Goal: Task Accomplishment & Management: Manage account settings

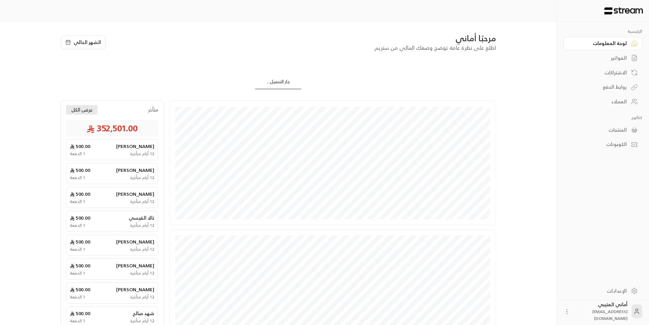
click at [80, 105] on div "مرحبًا أماني اطلع على نظرة عامة توضح وضعك المالي من [PERSON_NAME] التحميل... ● …" at bounding box center [278, 206] width 436 height 347
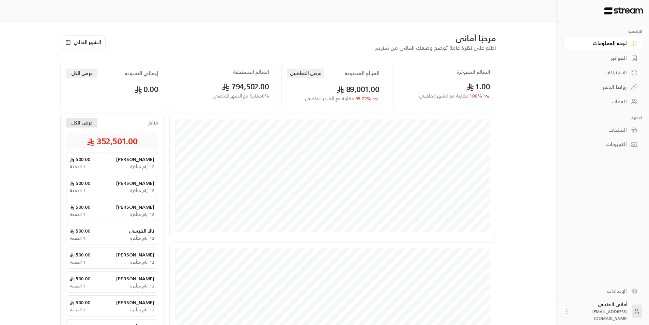
click at [79, 123] on button "عرض الكل" at bounding box center [81, 123] width 31 height 10
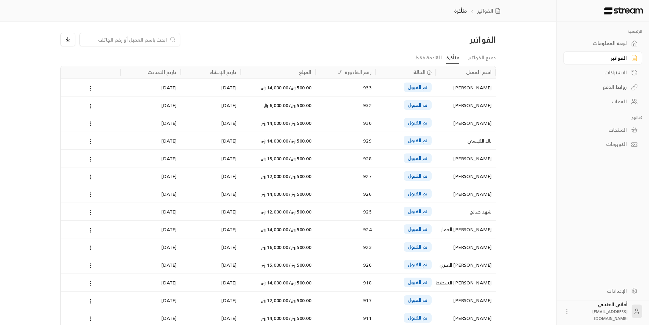
click at [134, 38] on input at bounding box center [125, 40] width 83 height 8
paste input "[PERSON_NAME]"
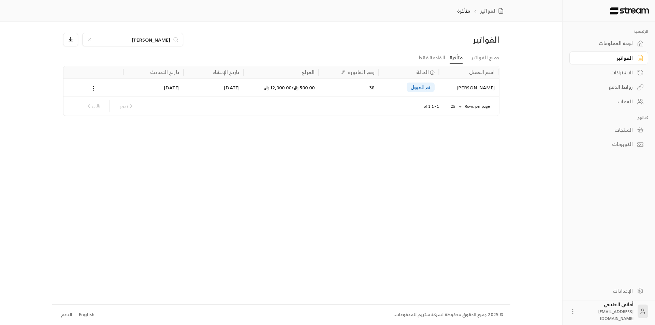
type input "[PERSON_NAME]"
click at [465, 92] on div "[PERSON_NAME]" at bounding box center [469, 87] width 52 height 17
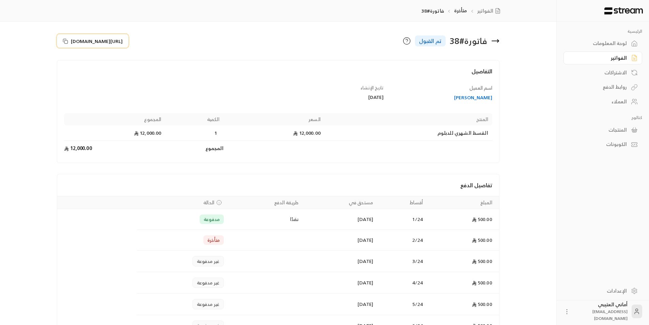
click at [64, 41] on icon at bounding box center [65, 41] width 5 height 5
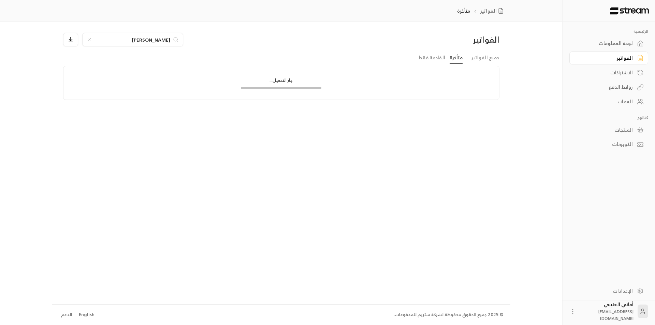
click at [85, 39] on div "[PERSON_NAME]" at bounding box center [132, 40] width 101 height 14
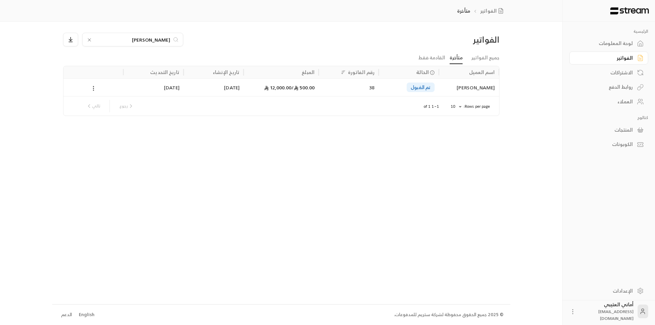
click at [91, 39] on icon at bounding box center [89, 39] width 5 height 5
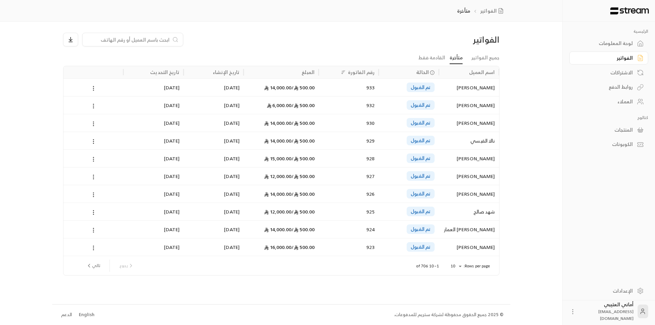
paste input "[PERSON_NAME]"
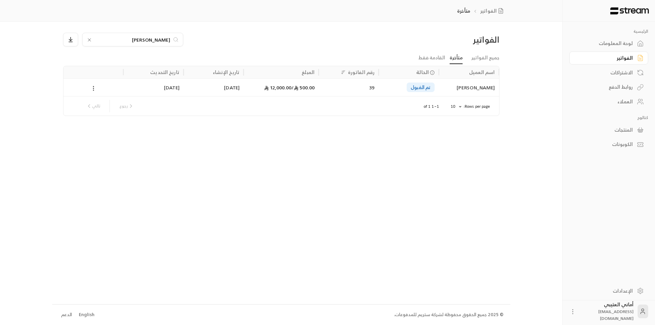
type input "[PERSON_NAME]"
click at [456, 91] on div "[PERSON_NAME]" at bounding box center [469, 87] width 52 height 17
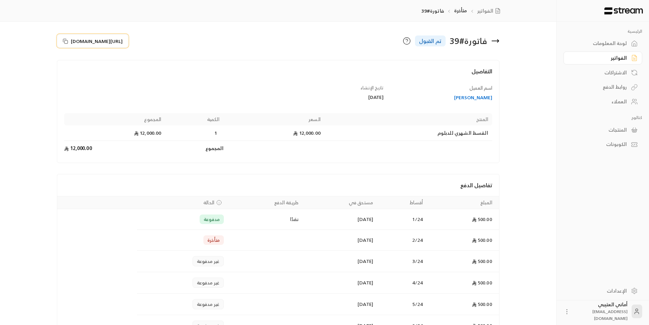
click at [66, 41] on icon at bounding box center [65, 41] width 5 height 5
click at [66, 42] on icon at bounding box center [65, 41] width 5 height 5
drag, startPoint x: 495, startPoint y: 99, endPoint x: 468, endPoint y: 98, distance: 26.3
click at [458, 100] on div "اسم [PERSON_NAME]" at bounding box center [441, 93] width 109 height 17
click at [454, 112] on div "[PERSON_NAME] المجموع القسط الشهري للدبلوم 12,000.00 1 12,000.00 المجموع 12,000…" at bounding box center [278, 132] width 435 height 47
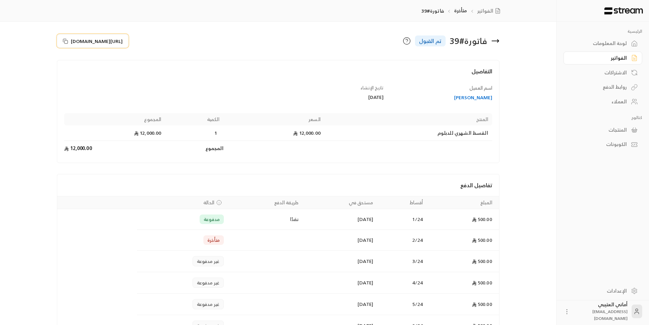
click at [65, 41] on icon at bounding box center [65, 41] width 5 height 5
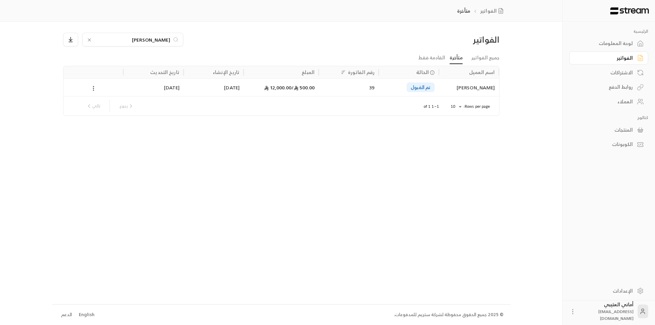
click at [88, 40] on icon at bounding box center [89, 39] width 5 height 5
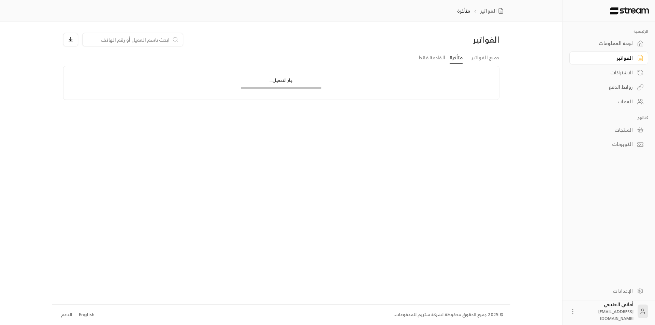
click at [129, 42] on input at bounding box center [128, 40] width 83 height 8
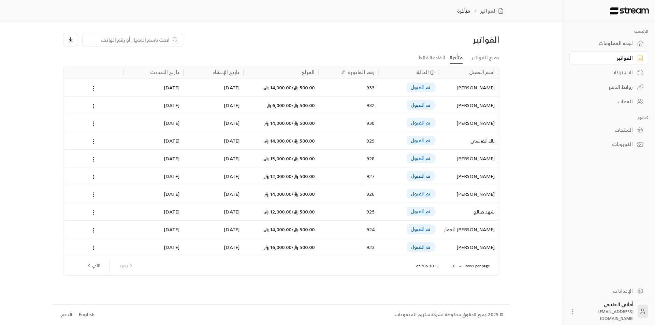
paste input "[PERSON_NAME]"
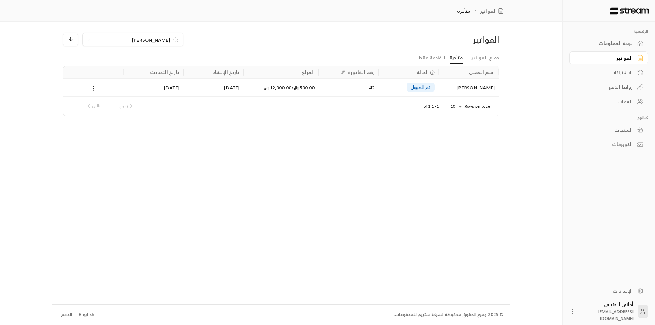
type input "[PERSON_NAME]"
click at [443, 87] on div "[PERSON_NAME]" at bounding box center [469, 87] width 52 height 17
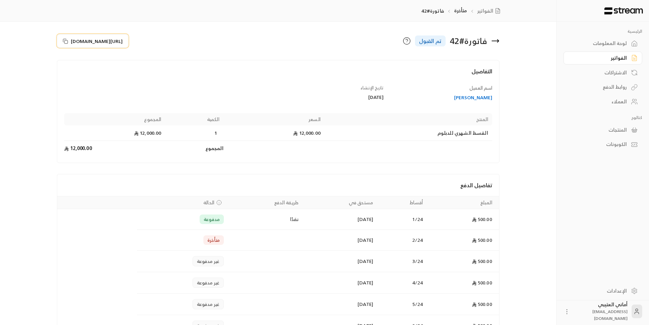
click at [65, 39] on icon at bounding box center [65, 41] width 5 height 5
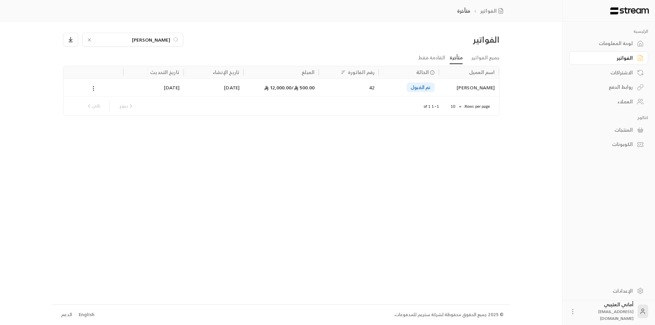
click at [89, 41] on icon at bounding box center [89, 39] width 5 height 5
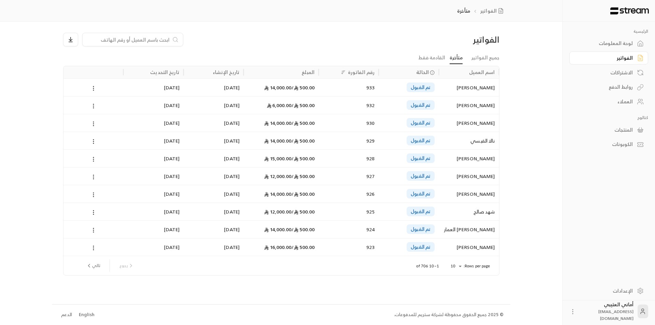
click at [115, 40] on input at bounding box center [128, 40] width 83 height 8
paste input "وجدان [PERSON_NAME]"
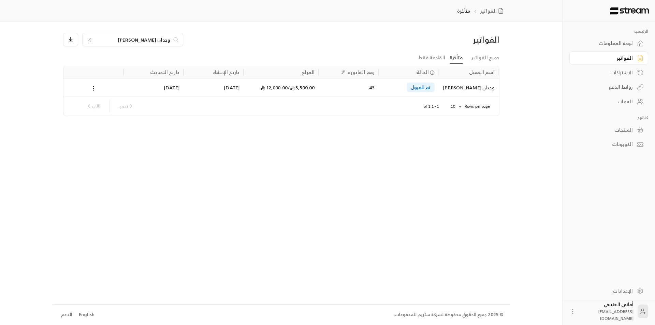
type input "وجدان [PERSON_NAME]"
click at [431, 92] on div "تم القبول" at bounding box center [420, 88] width 28 height 10
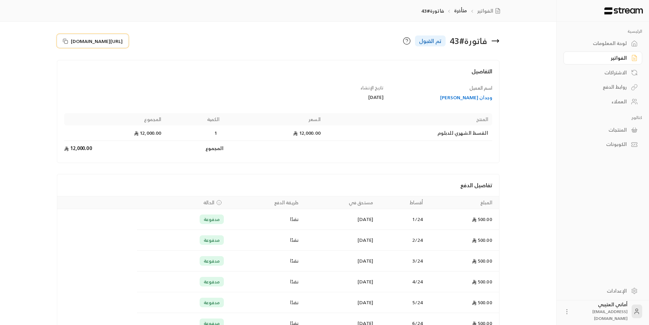
click at [67, 41] on icon at bounding box center [65, 41] width 5 height 5
click at [64, 42] on icon at bounding box center [65, 41] width 5 height 5
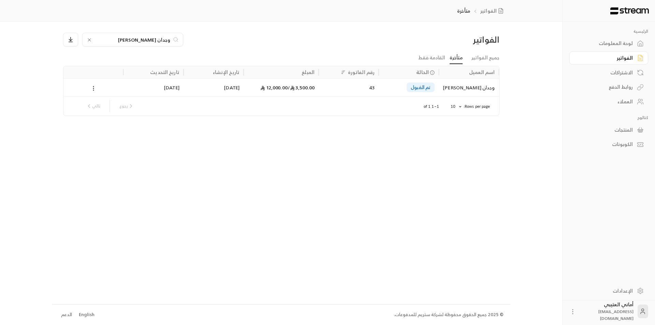
click at [89, 40] on icon at bounding box center [89, 40] width 3 height 3
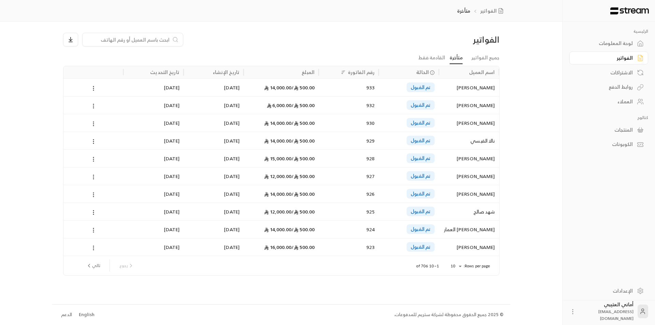
click at [107, 39] on input at bounding box center [128, 40] width 83 height 8
paste input "مني [PERSON_NAME]"
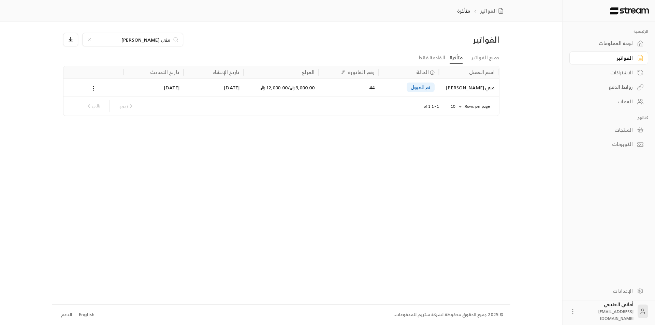
type input "مني [PERSON_NAME]"
click at [437, 90] on div "تم القبول" at bounding box center [408, 87] width 60 height 18
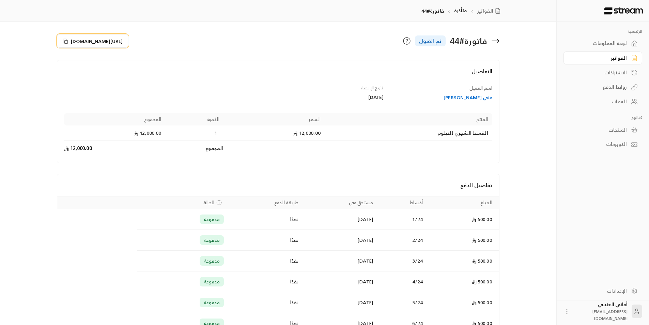
click at [65, 43] on icon at bounding box center [65, 41] width 5 height 5
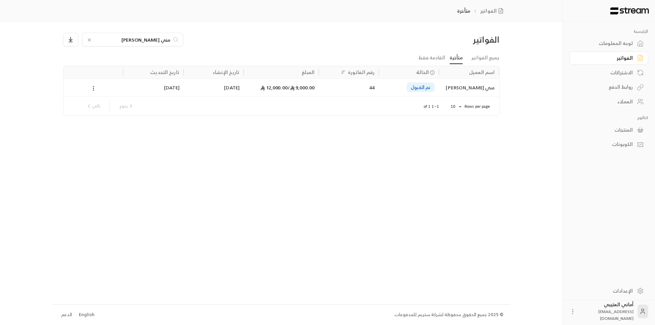
click at [88, 40] on icon at bounding box center [89, 39] width 5 height 5
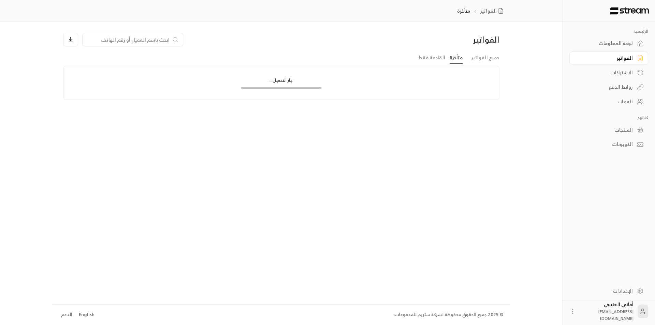
click at [107, 39] on input at bounding box center [128, 40] width 83 height 8
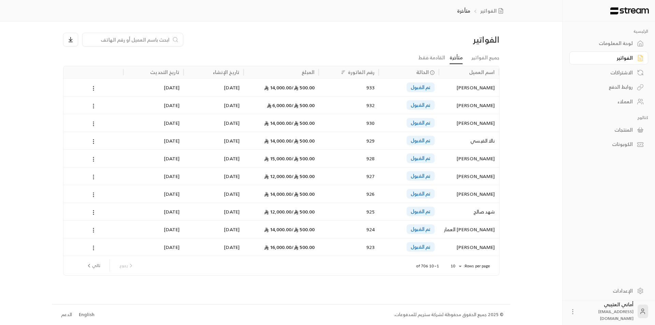
paste input "بنّا [PERSON_NAME]"
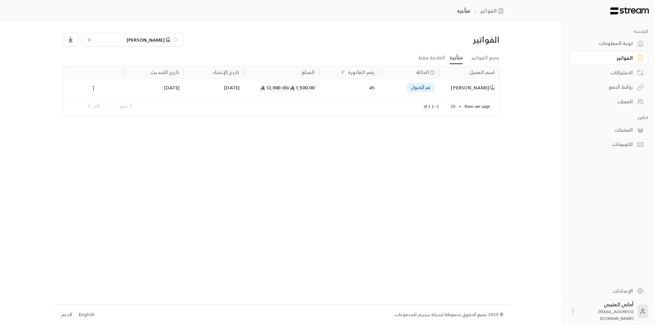
type input "بنّا [PERSON_NAME]"
click at [458, 96] on div "Rows per page: 10 ** 1–1 of 1 رجوع تالي" at bounding box center [281, 105] width 419 height 19
click at [462, 94] on div "بنّا [PERSON_NAME]" at bounding box center [469, 87] width 52 height 17
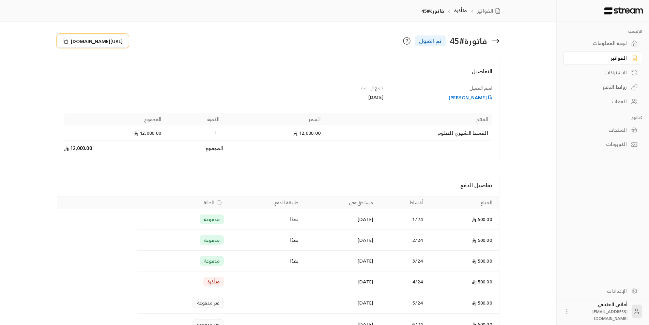
click at [64, 43] on icon at bounding box center [65, 41] width 5 height 5
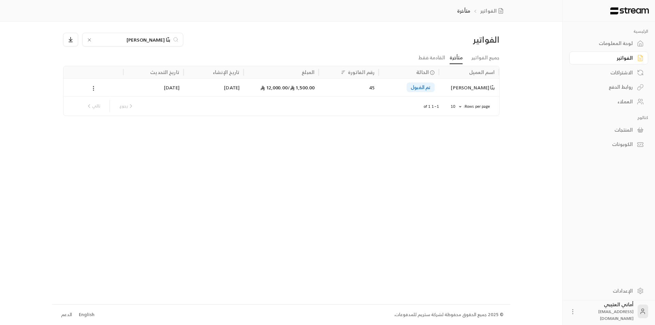
click at [87, 41] on icon at bounding box center [89, 39] width 5 height 5
click at [97, 42] on input at bounding box center [128, 40] width 83 height 8
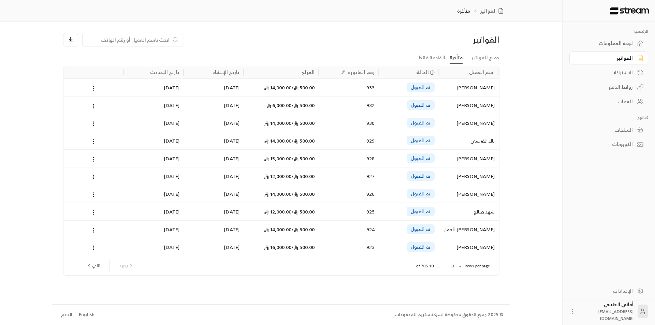
paste input "[PERSON_NAME]"
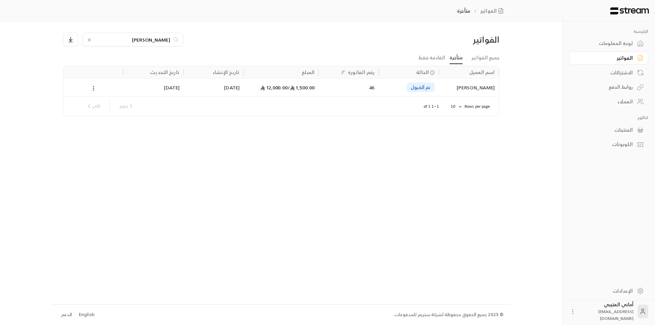
type input "[PERSON_NAME]"
click at [458, 93] on div "[PERSON_NAME]" at bounding box center [469, 87] width 52 height 17
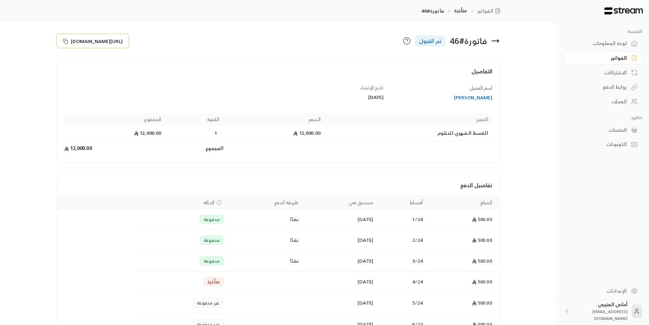
click at [67, 43] on icon at bounding box center [65, 41] width 5 height 5
click at [62, 41] on button "[URL][DOMAIN_NAME]" at bounding box center [93, 41] width 72 height 14
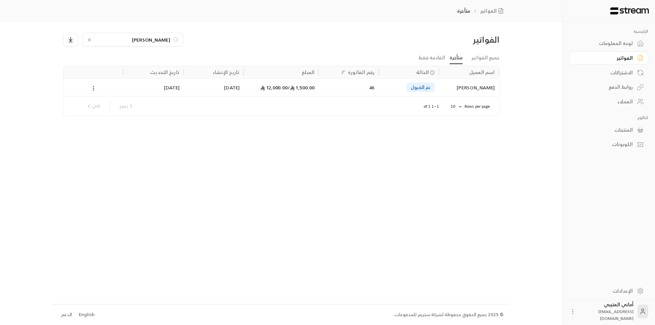
click at [90, 40] on icon at bounding box center [89, 40] width 3 height 3
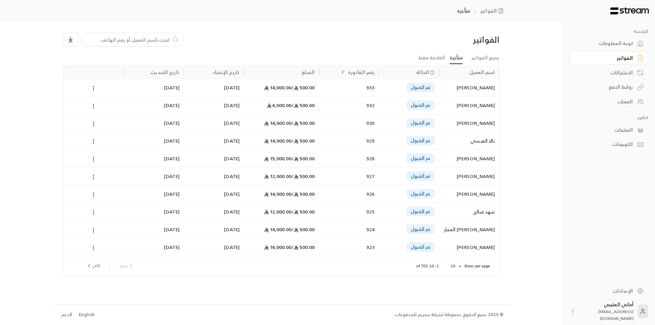
click at [102, 40] on input at bounding box center [128, 40] width 83 height 8
paste input "[PERSON_NAME] معايل المسعودي"
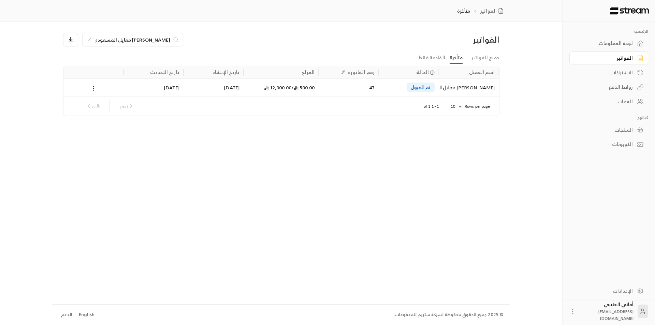
type input "[PERSON_NAME] معايل المسعودي"
click at [451, 99] on div "Rows per page: 10 ** 1–1 of 1 رجوع تالي" at bounding box center [281, 105] width 419 height 19
click at [452, 92] on div "[PERSON_NAME] معايل المسعودي" at bounding box center [469, 87] width 52 height 17
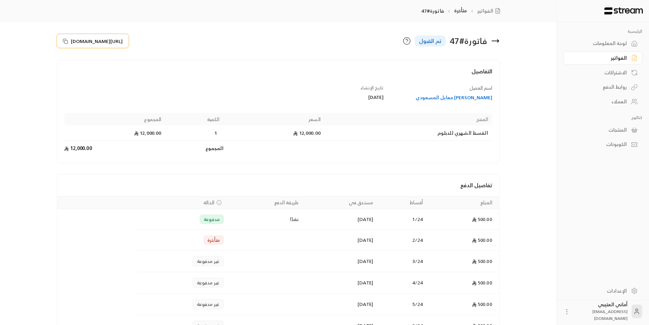
click at [66, 41] on icon at bounding box center [65, 41] width 5 height 5
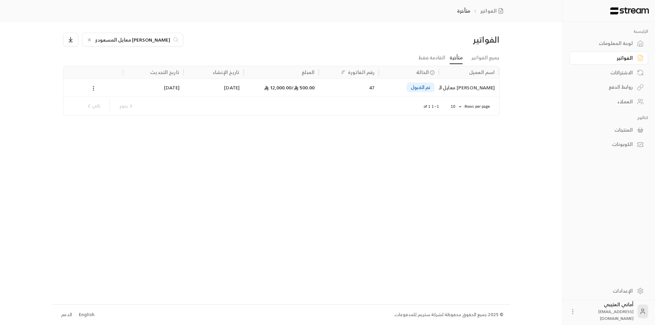
click at [90, 39] on icon at bounding box center [89, 40] width 3 height 3
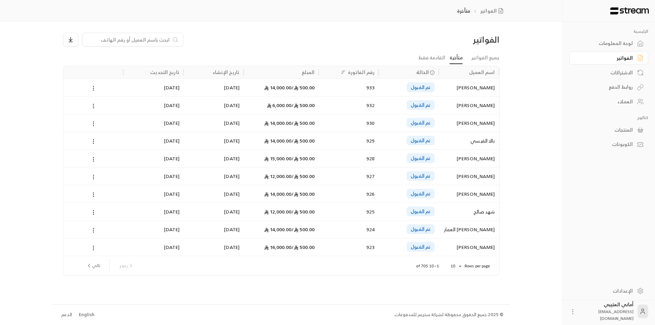
paste input "[PERSON_NAME] متعب [PERSON_NAME]"
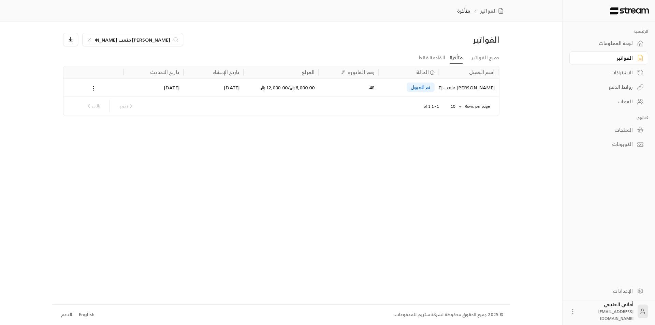
type input "[PERSON_NAME] متعب [PERSON_NAME]"
click at [470, 95] on div "[PERSON_NAME] متعب [PERSON_NAME]" at bounding box center [469, 87] width 52 height 17
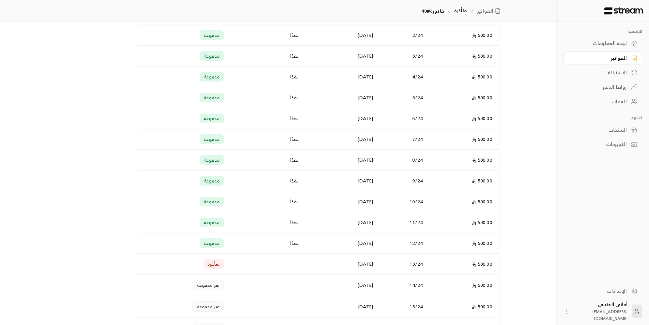
scroll to position [218, 0]
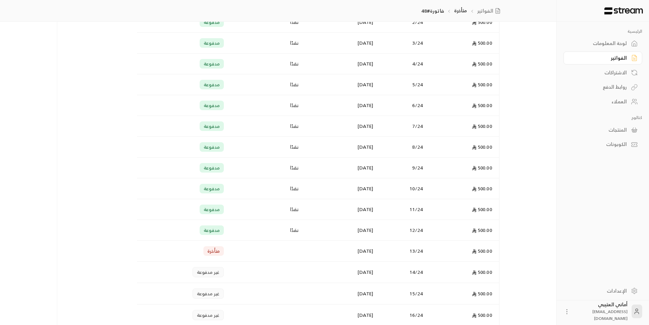
drag, startPoint x: 375, startPoint y: 249, endPoint x: 343, endPoint y: 252, distance: 32.5
click at [343, 252] on td "[DATE]" at bounding box center [340, 251] width 75 height 21
click at [325, 254] on td "[DATE]" at bounding box center [340, 251] width 75 height 21
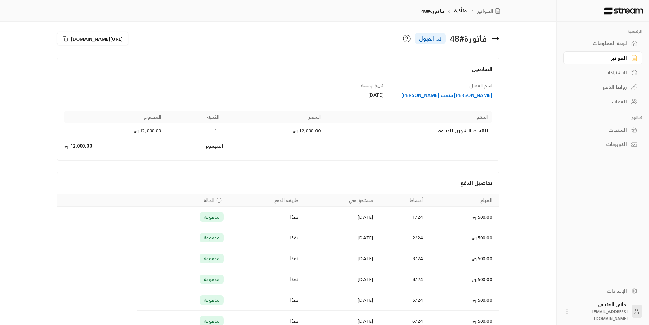
scroll to position [0, 0]
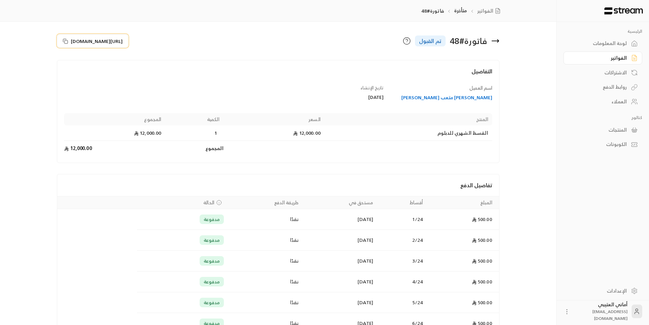
click at [65, 41] on rect at bounding box center [66, 41] width 3 height 3
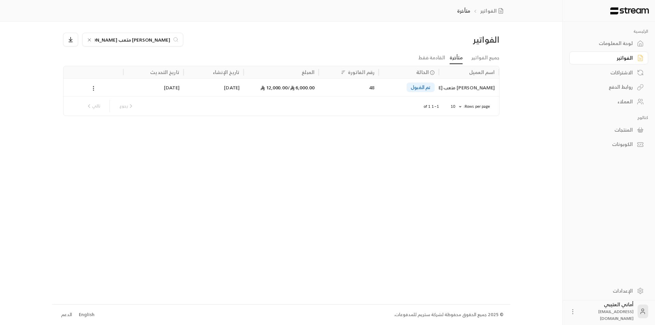
click at [87, 39] on icon at bounding box center [89, 39] width 5 height 5
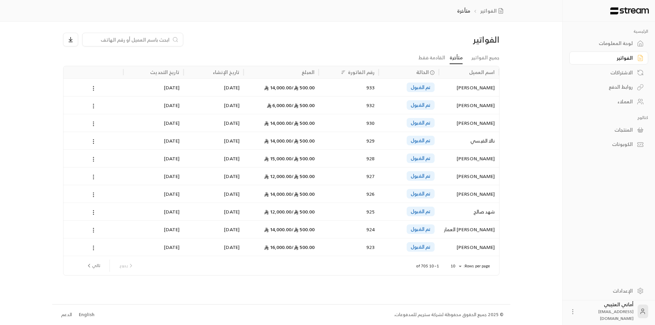
click at [104, 39] on input at bounding box center [128, 40] width 83 height 8
paste input "شيخة [PERSON_NAME]"
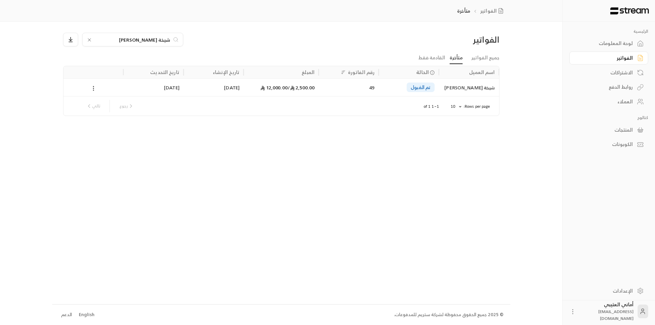
type input "شيخة [PERSON_NAME]"
click at [466, 91] on div "شيخة [PERSON_NAME]" at bounding box center [469, 87] width 52 height 17
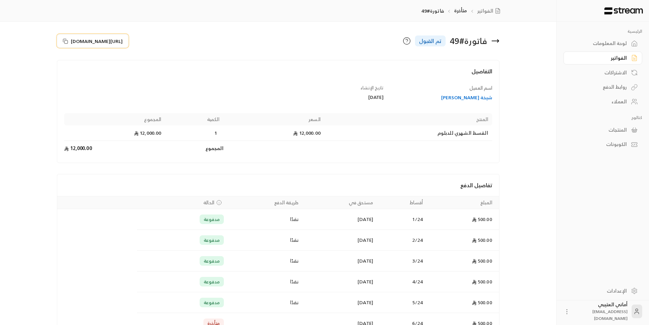
click at [64, 39] on icon at bounding box center [64, 40] width 3 height 3
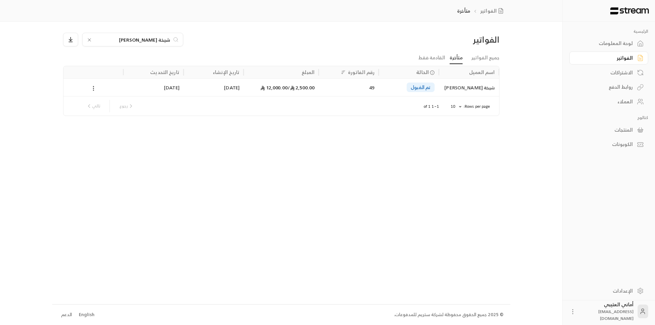
click at [89, 42] on icon at bounding box center [89, 39] width 5 height 5
click at [110, 40] on input at bounding box center [128, 40] width 83 height 8
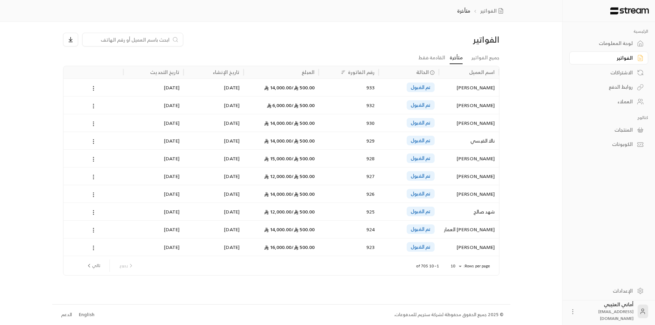
paste input "[PERSON_NAME]"
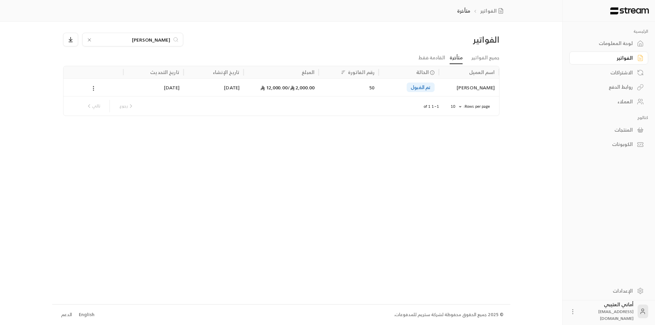
type input "[PERSON_NAME]"
click at [448, 85] on div "[PERSON_NAME]" at bounding box center [469, 87] width 52 height 17
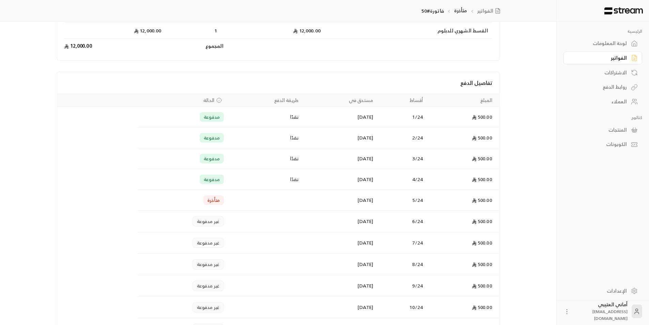
scroll to position [68, 0]
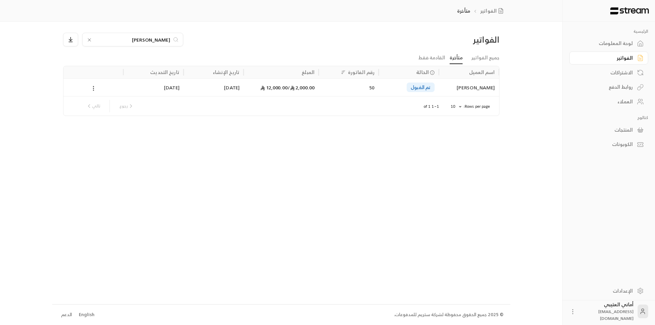
click at [88, 38] on icon at bounding box center [89, 39] width 5 height 5
click at [106, 39] on input at bounding box center [128, 40] width 83 height 8
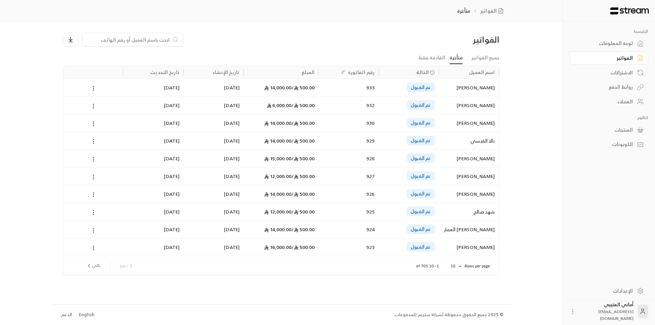
paste input "نوت [PERSON_NAME]"
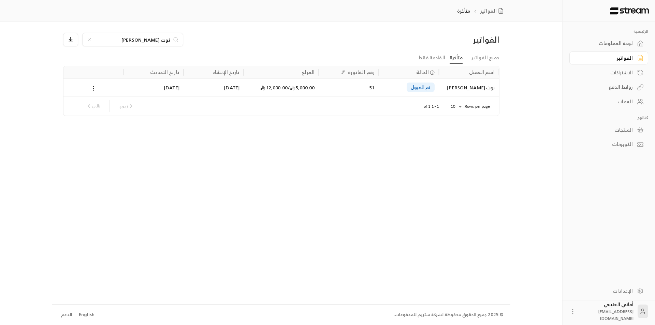
type input "نوت [PERSON_NAME]"
click at [460, 99] on div "Rows per page: 10 ** 1–1 of 1 رجوع تالي" at bounding box center [281, 105] width 419 height 19
click at [467, 94] on div "نوت [PERSON_NAME]" at bounding box center [469, 87] width 52 height 17
click at [88, 40] on icon at bounding box center [89, 39] width 5 height 5
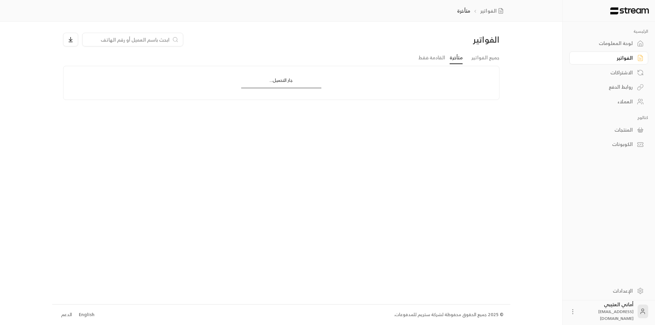
click at [103, 38] on input at bounding box center [128, 40] width 83 height 8
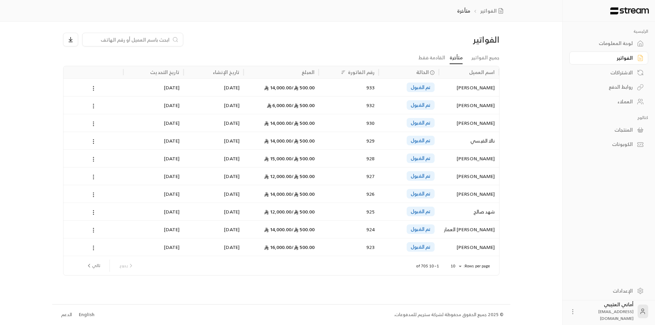
drag, startPoint x: 108, startPoint y: 35, endPoint x: 77, endPoint y: 88, distance: 61.3
click at [74, 93] on div at bounding box center [94, 87] width 52 height 17
click at [120, 40] on input at bounding box center [128, 40] width 83 height 8
paste input "رائد [PERSON_NAME] سفر العتيبي"
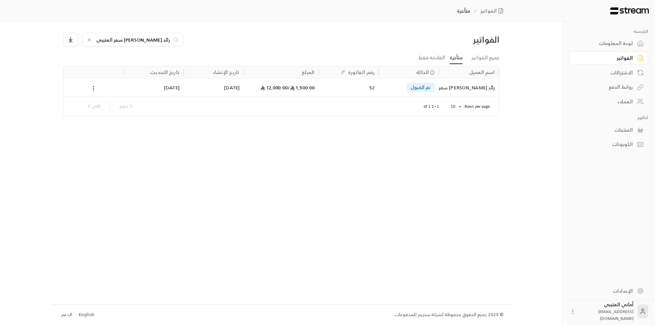
type input "رائد [PERSON_NAME] سفر العتيبي"
click at [471, 96] on div "Rows per page: 10 ** 1–1 of 1 رجوع تالي" at bounding box center [281, 105] width 419 height 19
click at [473, 90] on div "رائد [PERSON_NAME] سفر العتيبي" at bounding box center [469, 87] width 52 height 17
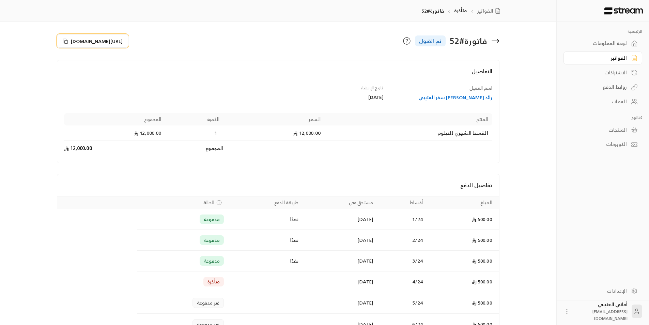
click at [66, 39] on icon at bounding box center [65, 41] width 5 height 5
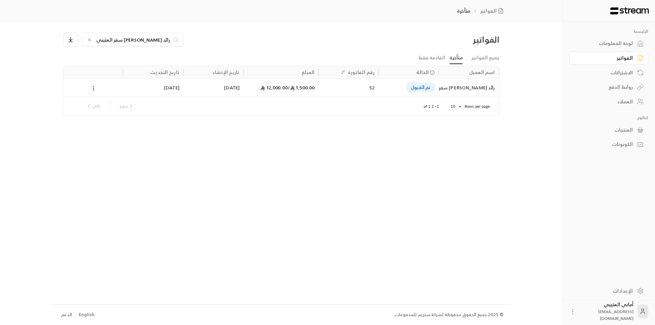
click at [89, 40] on icon at bounding box center [89, 40] width 3 height 3
click at [111, 37] on input at bounding box center [128, 40] width 83 height 8
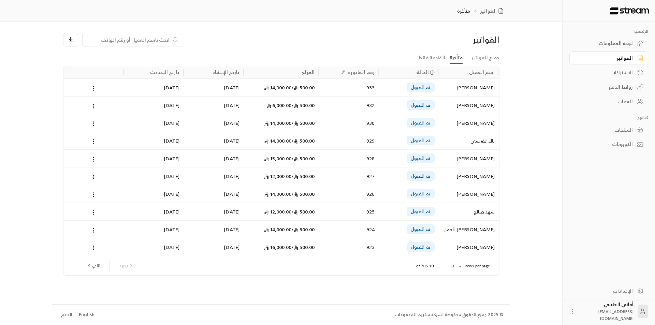
paste input "تغريد [PERSON_NAME]"
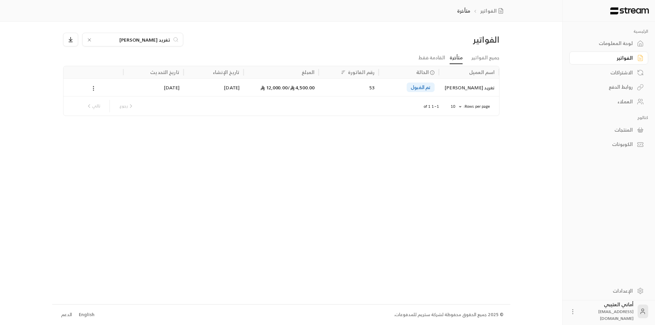
type input "تغريد [PERSON_NAME]"
click at [432, 90] on div "تم القبول" at bounding box center [420, 88] width 28 height 10
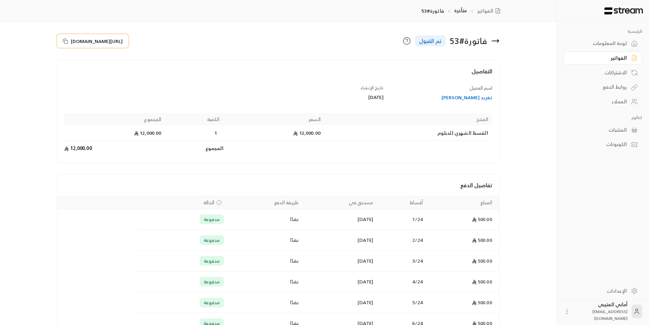
click at [64, 39] on icon at bounding box center [65, 41] width 5 height 5
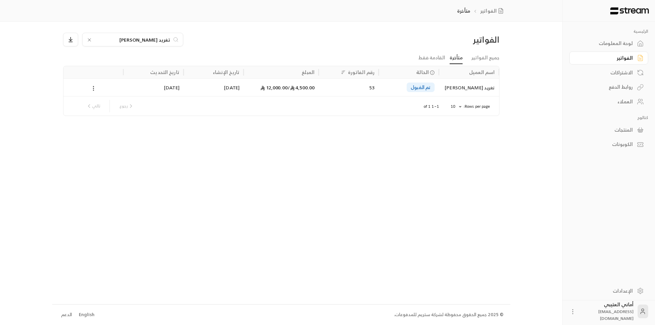
click at [91, 39] on icon at bounding box center [89, 39] width 5 height 5
click at [99, 38] on input at bounding box center [128, 40] width 83 height 8
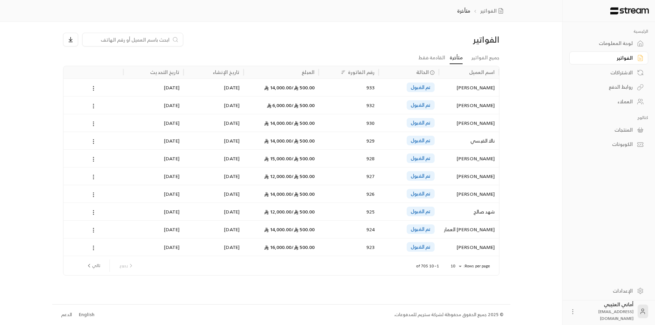
paste input "[PERSON_NAME]"
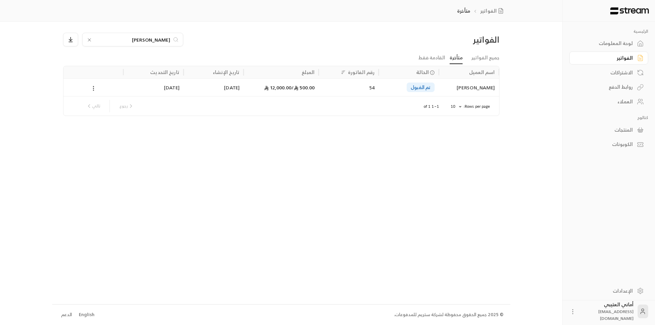
type input "[PERSON_NAME]"
click at [457, 89] on div "[PERSON_NAME]" at bounding box center [469, 87] width 52 height 17
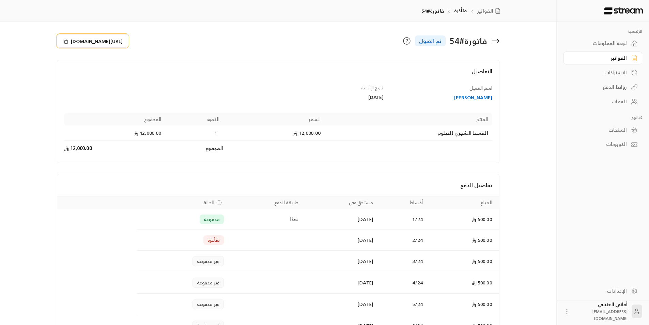
click at [66, 40] on rect at bounding box center [66, 41] width 3 height 3
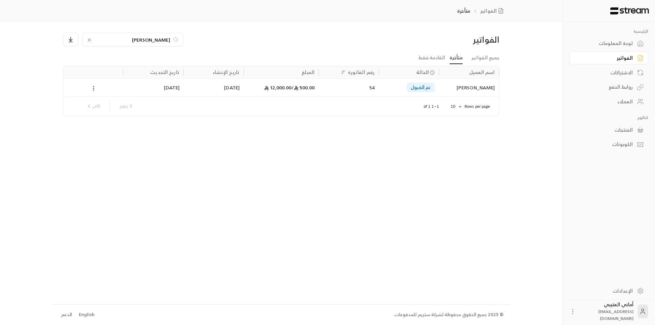
click at [90, 39] on icon at bounding box center [89, 39] width 5 height 5
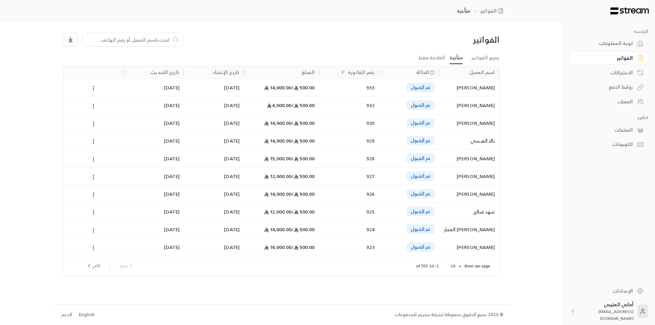
paste input "دلال [PERSON_NAME]"
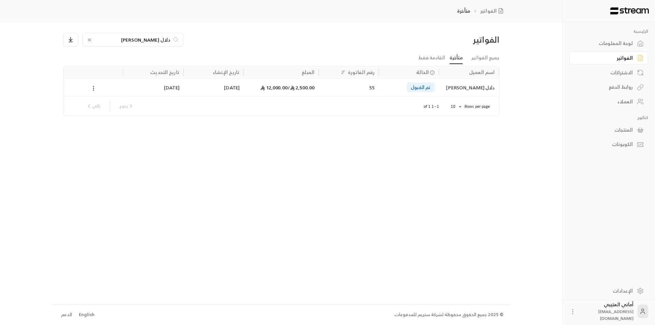
type input "دلال [PERSON_NAME]"
click at [463, 95] on div "دلال [PERSON_NAME]" at bounding box center [469, 87] width 52 height 17
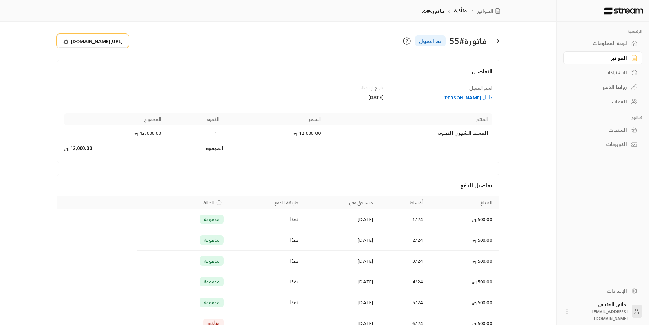
click at [64, 40] on icon at bounding box center [65, 41] width 5 height 5
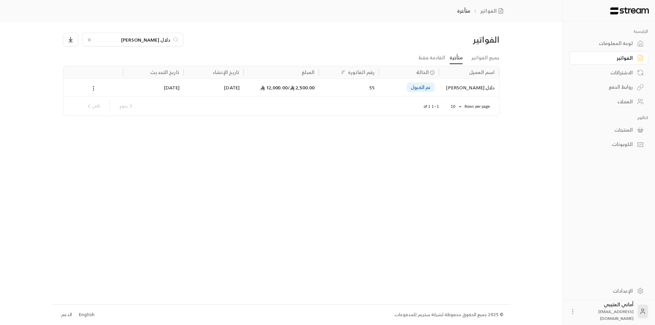
click at [90, 40] on icon at bounding box center [89, 39] width 5 height 5
click at [99, 39] on input at bounding box center [128, 40] width 83 height 8
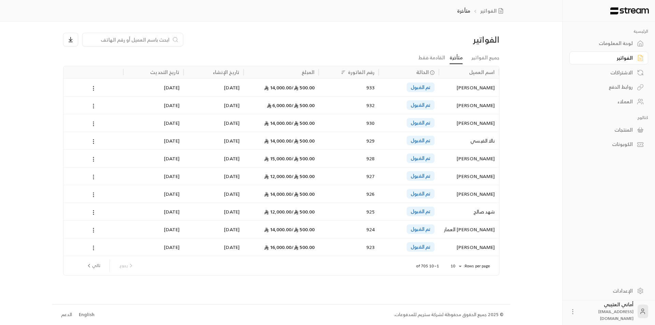
paste input "[PERSON_NAME]"
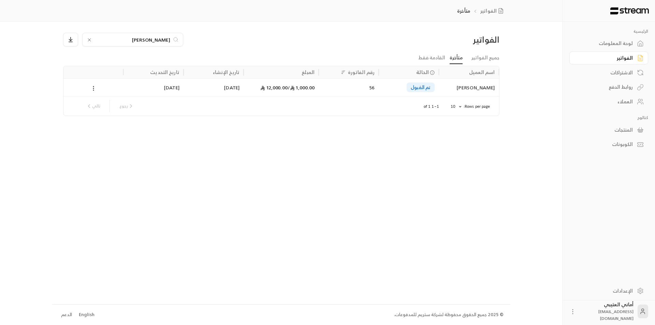
type input "[PERSON_NAME]"
click at [458, 89] on div "[PERSON_NAME]" at bounding box center [469, 87] width 52 height 17
click at [88, 40] on icon at bounding box center [89, 39] width 5 height 5
click at [104, 37] on input at bounding box center [128, 40] width 83 height 8
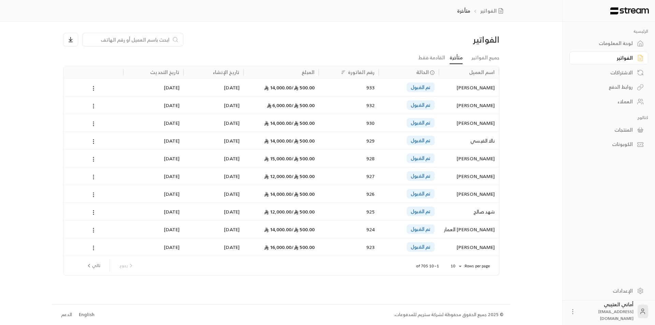
paste input "[PERSON_NAME]"
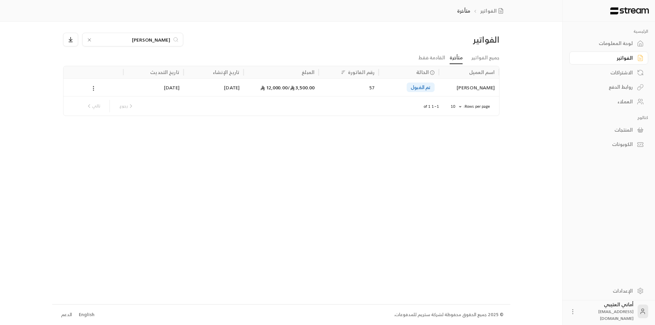
type input "[PERSON_NAME]"
click at [476, 95] on div "[PERSON_NAME]" at bounding box center [469, 87] width 52 height 17
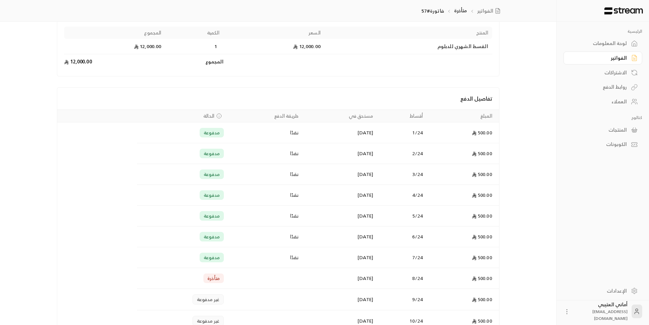
scroll to position [102, 0]
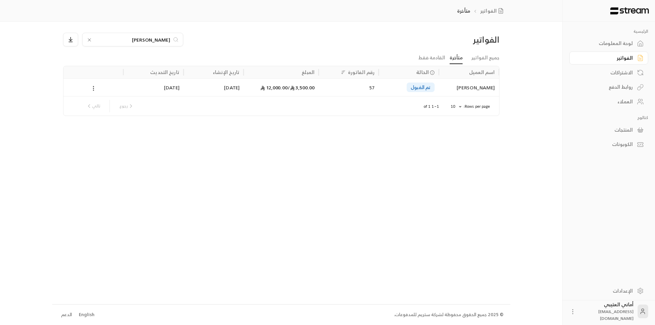
click at [89, 39] on icon at bounding box center [89, 39] width 5 height 5
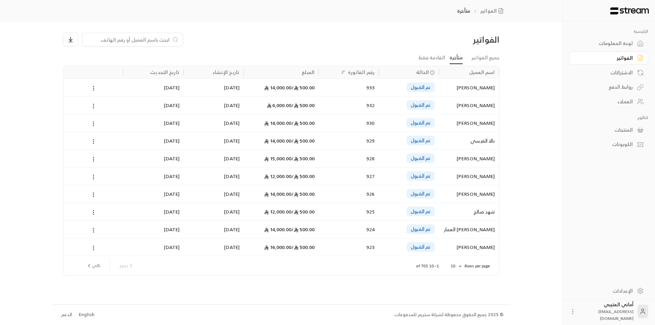
click at [110, 41] on input at bounding box center [128, 40] width 83 height 8
paste input "[PERSON_NAME]"
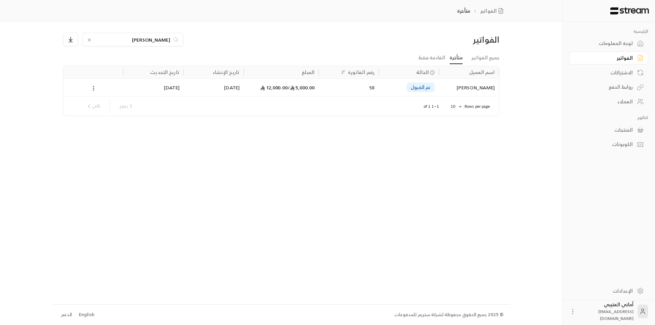
type input "[PERSON_NAME]"
click at [480, 102] on div "Rows per page: 10 ** 1–1 of 1 رجوع تالي" at bounding box center [281, 105] width 419 height 19
click at [474, 95] on div "[PERSON_NAME]" at bounding box center [469, 87] width 52 height 17
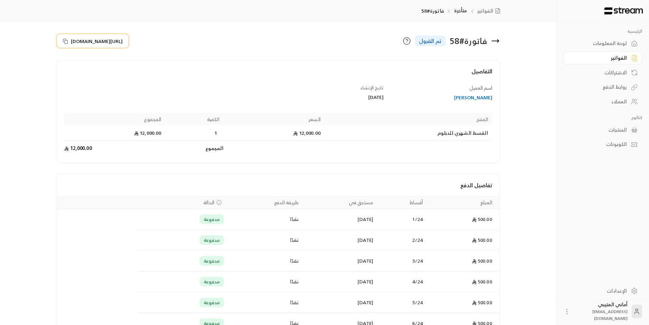
click at [62, 40] on button "[URL][DOMAIN_NAME]" at bounding box center [93, 41] width 72 height 14
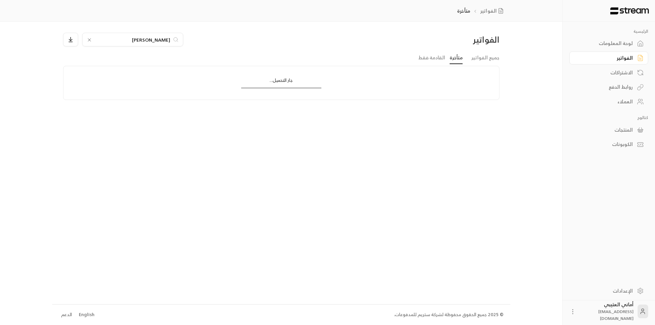
click at [89, 38] on icon at bounding box center [89, 39] width 5 height 5
click at [109, 41] on input at bounding box center [128, 40] width 83 height 8
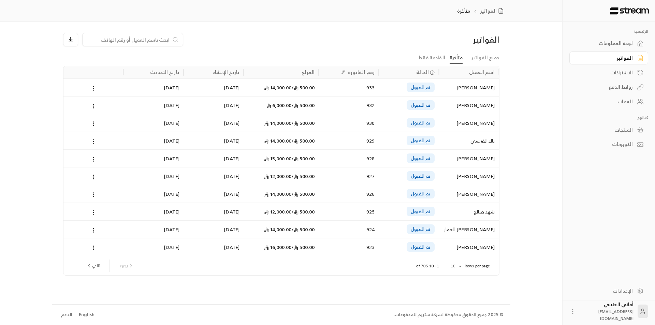
paste input "هتون غالي عالي اللحياني"
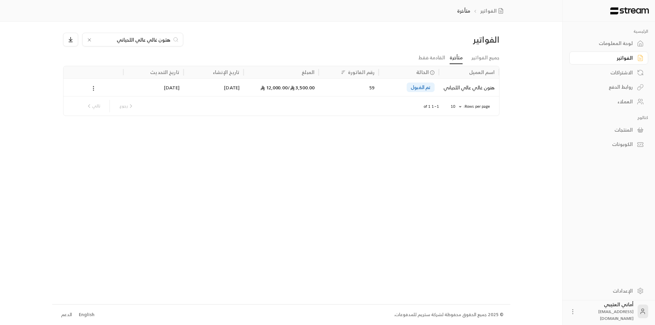
type input "هتون غالي عالي اللحياني"
click at [460, 93] on div "هتون غالي عالي اللحياني" at bounding box center [469, 87] width 52 height 17
